Goal: Task Accomplishment & Management: Manage account settings

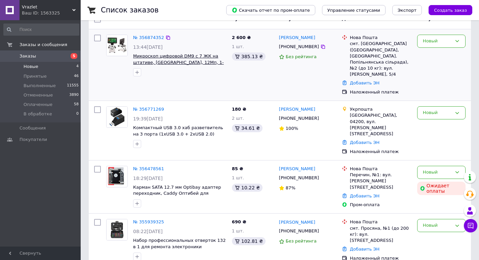
scroll to position [68, 0]
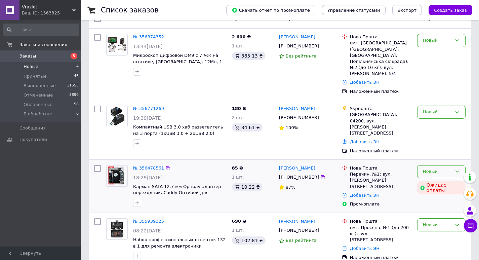
click at [428, 168] on div "Новый" at bounding box center [437, 171] width 29 height 7
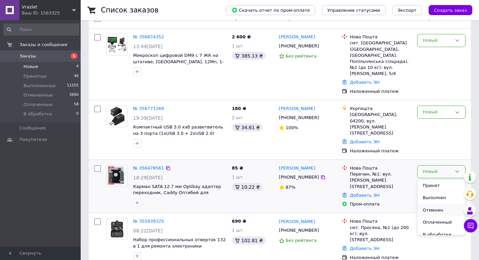
click at [434, 204] on li "Отменен" at bounding box center [441, 210] width 48 height 12
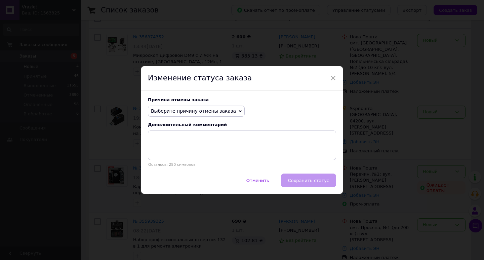
click at [223, 113] on span "Выберите причину отмены заказа" at bounding box center [193, 110] width 85 height 5
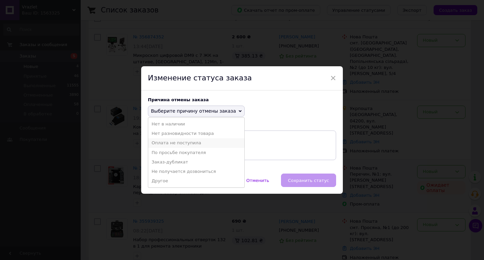
click at [177, 144] on li "Оплата не поступила" at bounding box center [196, 142] width 96 height 9
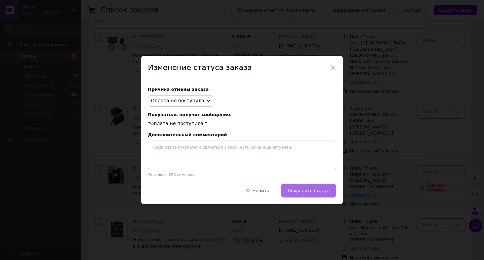
click at [303, 188] on button "Сохранить статус" at bounding box center [308, 190] width 55 height 13
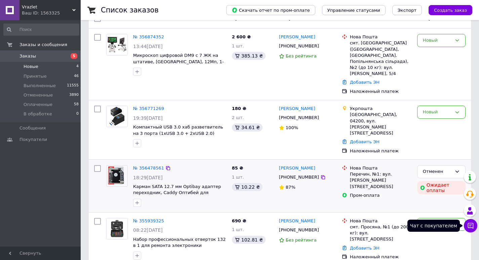
click at [473, 224] on icon at bounding box center [471, 226] width 6 height 6
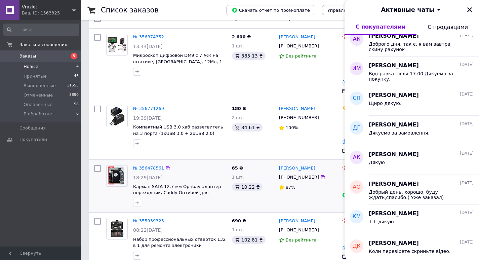
scroll to position [0, 0]
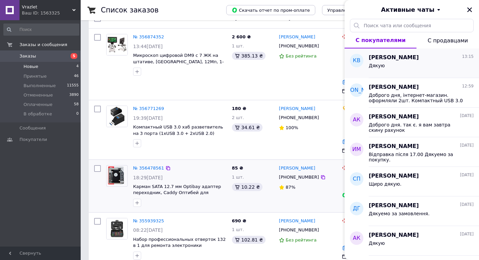
click at [400, 69] on div "Дякую" at bounding box center [421, 67] width 105 height 11
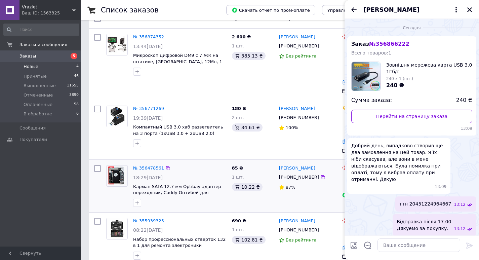
scroll to position [14, 0]
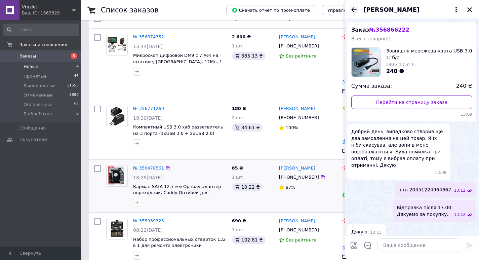
click at [353, 7] on icon "Назад" at bounding box center [354, 10] width 8 height 8
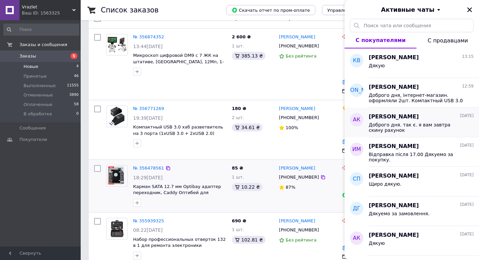
click at [402, 126] on span "Доброго дня. так є. я вам завтра скину рахунок" at bounding box center [416, 127] width 95 height 11
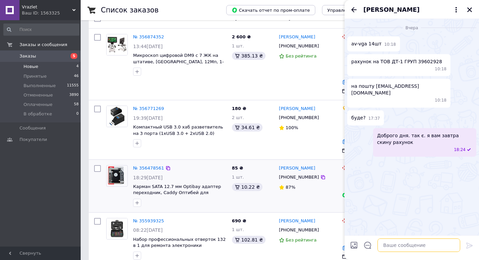
click at [400, 245] on textarea at bounding box center [418, 244] width 83 height 13
type textarea "Доброго дня . я скинув рахунок."
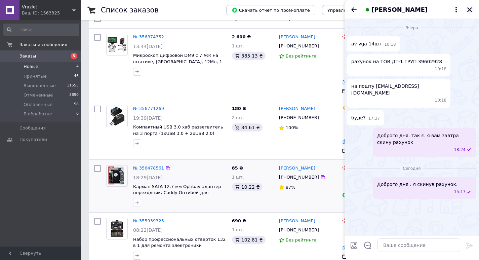
click at [468, 10] on icon "Закрыть" at bounding box center [469, 10] width 6 height 6
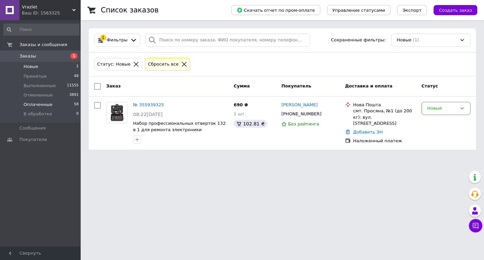
click at [54, 104] on li "Оплаченные 58" at bounding box center [41, 104] width 83 height 9
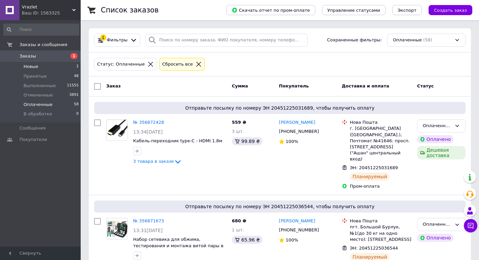
click at [64, 65] on li "Новые 1" at bounding box center [41, 66] width 83 height 9
